Goal: Navigation & Orientation: Find specific page/section

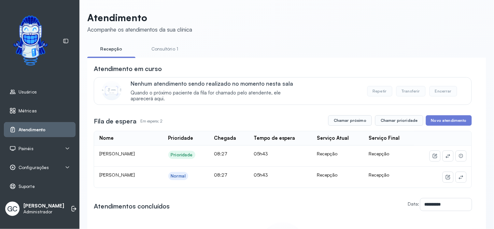
click at [29, 112] on span "Métricas" at bounding box center [28, 111] width 18 height 6
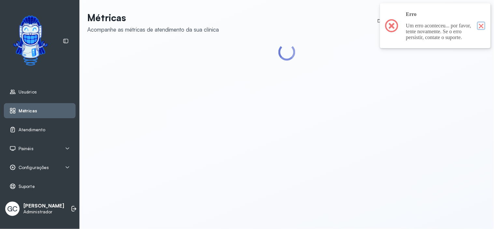
click at [477, 27] on button "×" at bounding box center [481, 25] width 8 height 8
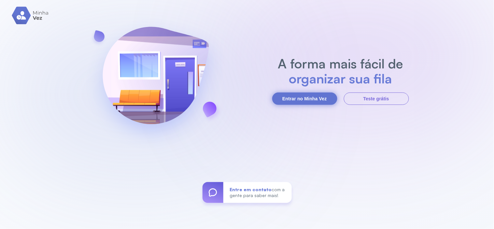
click at [310, 99] on button "Entrar no Minha Vez" at bounding box center [304, 98] width 65 height 12
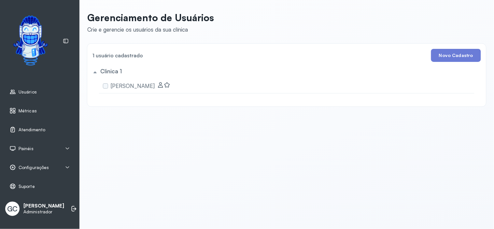
click at [36, 132] on span "Atendimento" at bounding box center [32, 130] width 27 height 6
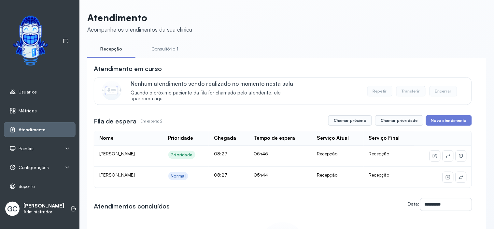
click at [168, 48] on link "Consultório 1" at bounding box center [165, 49] width 48 height 11
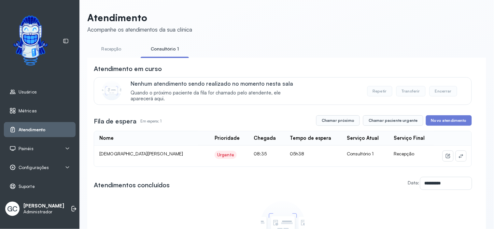
click at [110, 54] on li "Recepção" at bounding box center [111, 51] width 48 height 15
click at [111, 49] on link "Recepção" at bounding box center [111, 49] width 48 height 11
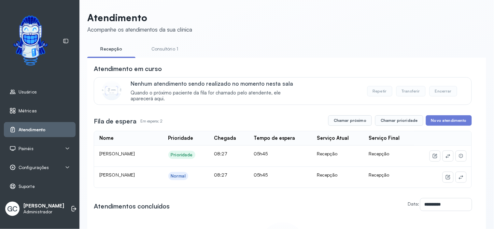
click at [32, 111] on span "Métricas" at bounding box center [28, 111] width 18 height 6
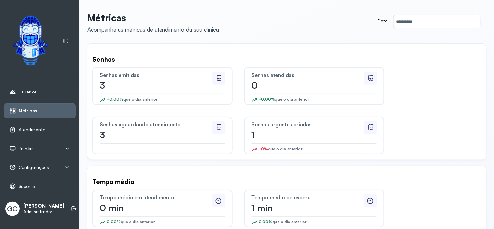
click at [38, 168] on span "Configurações" at bounding box center [34, 168] width 30 height 6
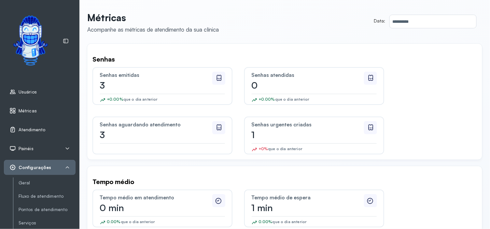
click at [67, 147] on icon at bounding box center [67, 148] width 5 height 5
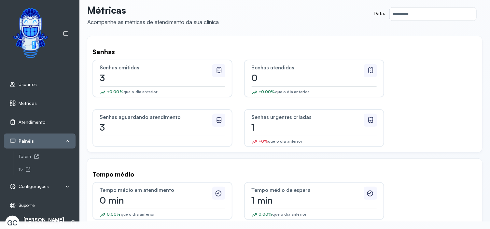
scroll to position [15, 0]
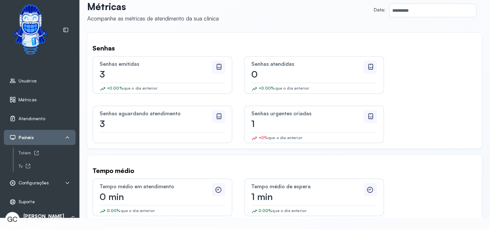
click at [50, 180] on div "Configurações" at bounding box center [39, 183] width 61 height 7
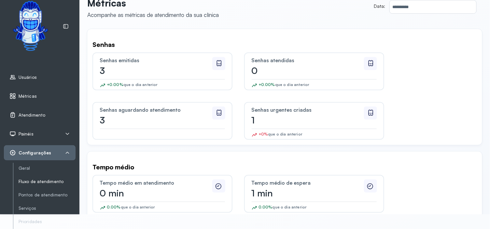
click at [47, 182] on link "Fluxo de atendimento" at bounding box center [47, 182] width 57 height 6
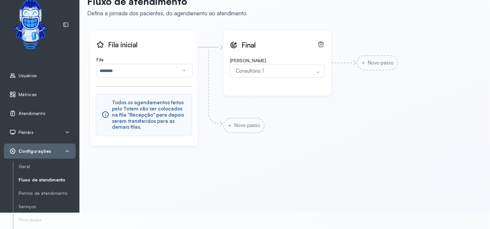
scroll to position [8, 0]
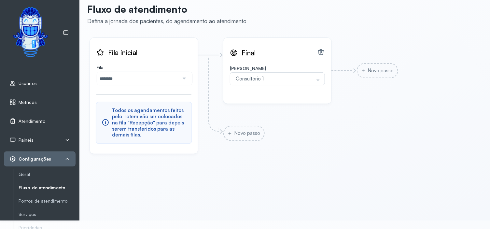
click at [29, 121] on span "Atendimento" at bounding box center [32, 121] width 27 height 6
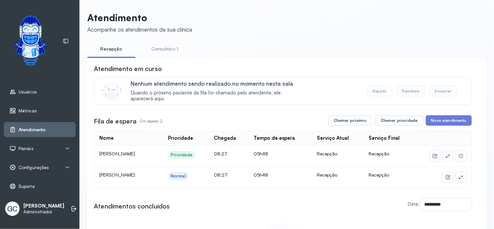
click at [60, 167] on div "Configurações" at bounding box center [39, 167] width 61 height 7
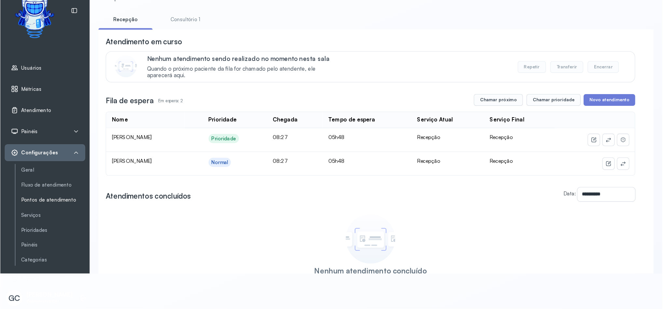
scroll to position [2, 0]
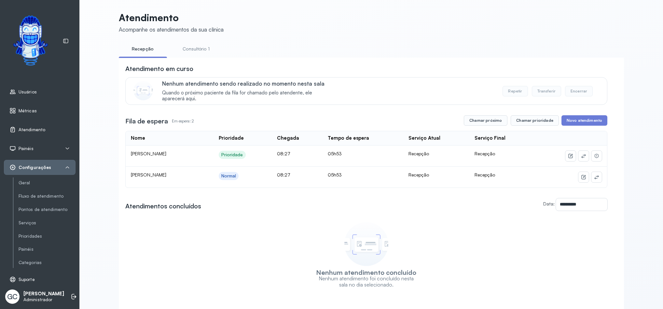
click at [23, 127] on span "Atendimento" at bounding box center [32, 130] width 27 height 6
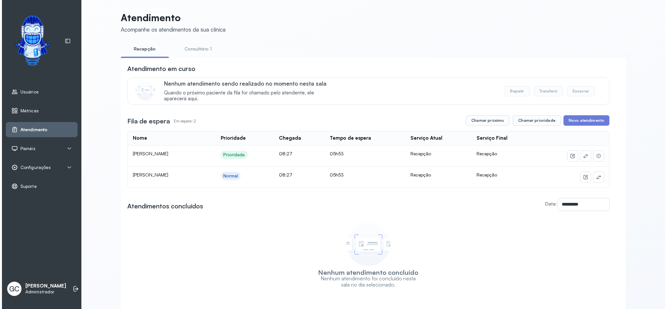
scroll to position [0, 0]
